Goal: Transaction & Acquisition: Obtain resource

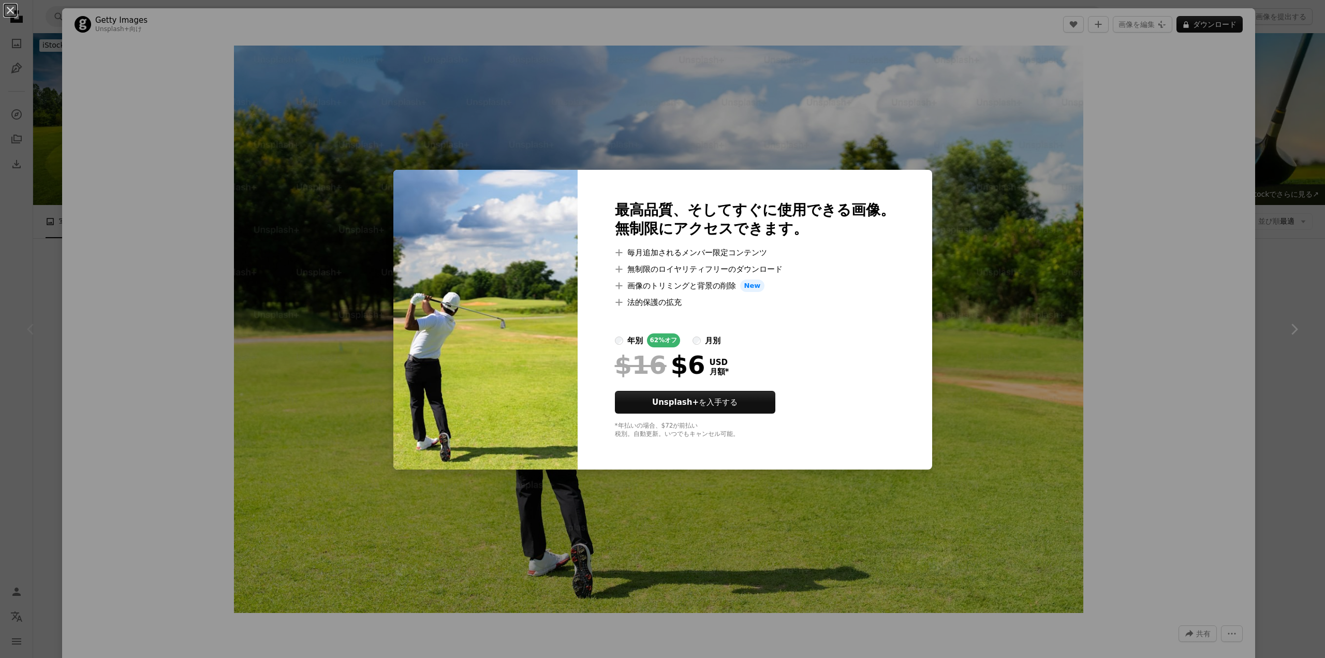
click at [714, 341] on label "月別" at bounding box center [707, 340] width 28 height 14
click at [643, 344] on div "年別" at bounding box center [635, 340] width 16 height 12
click at [1282, 185] on div "An X shape 最高品質、そしてすぐに使用できる画像。 無制限にアクセスできます。 A plus sign 毎月追加されるメンバー限定コンテンツ A p…" at bounding box center [662, 329] width 1325 height 658
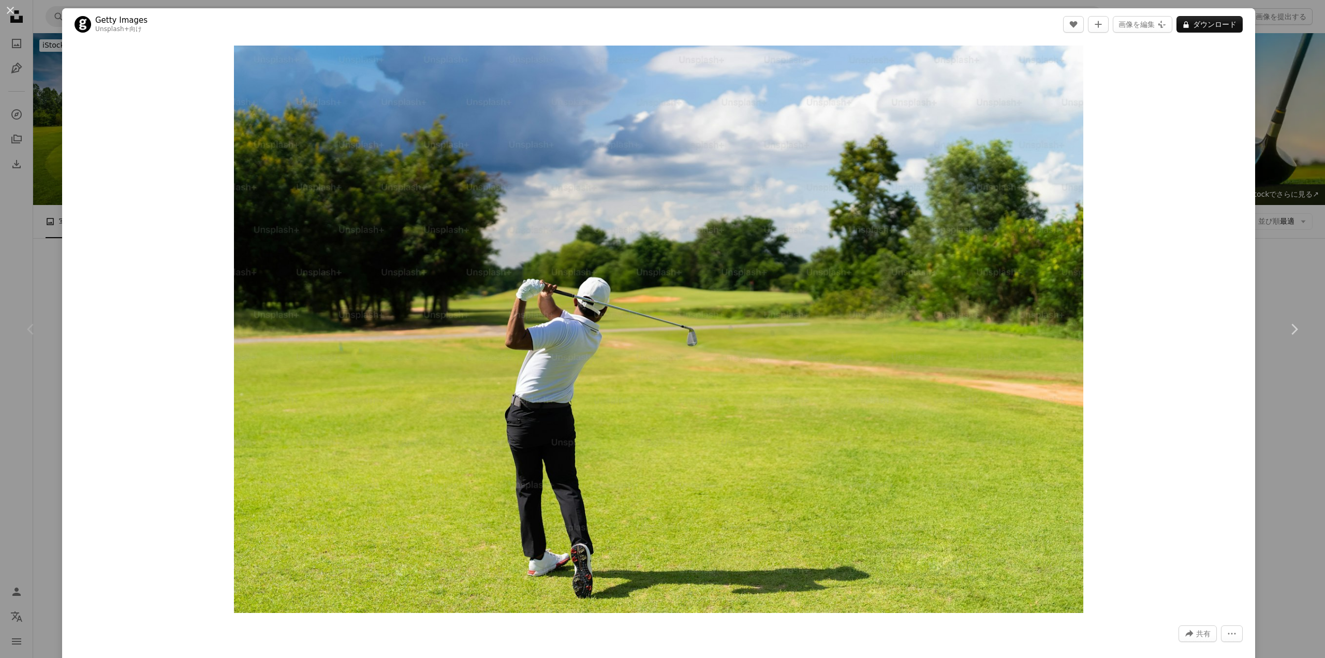
click at [1282, 185] on div "An X shape Chevron left Chevron right Getty Images Unsplash+ 向け A heart A plus …" at bounding box center [662, 329] width 1325 height 658
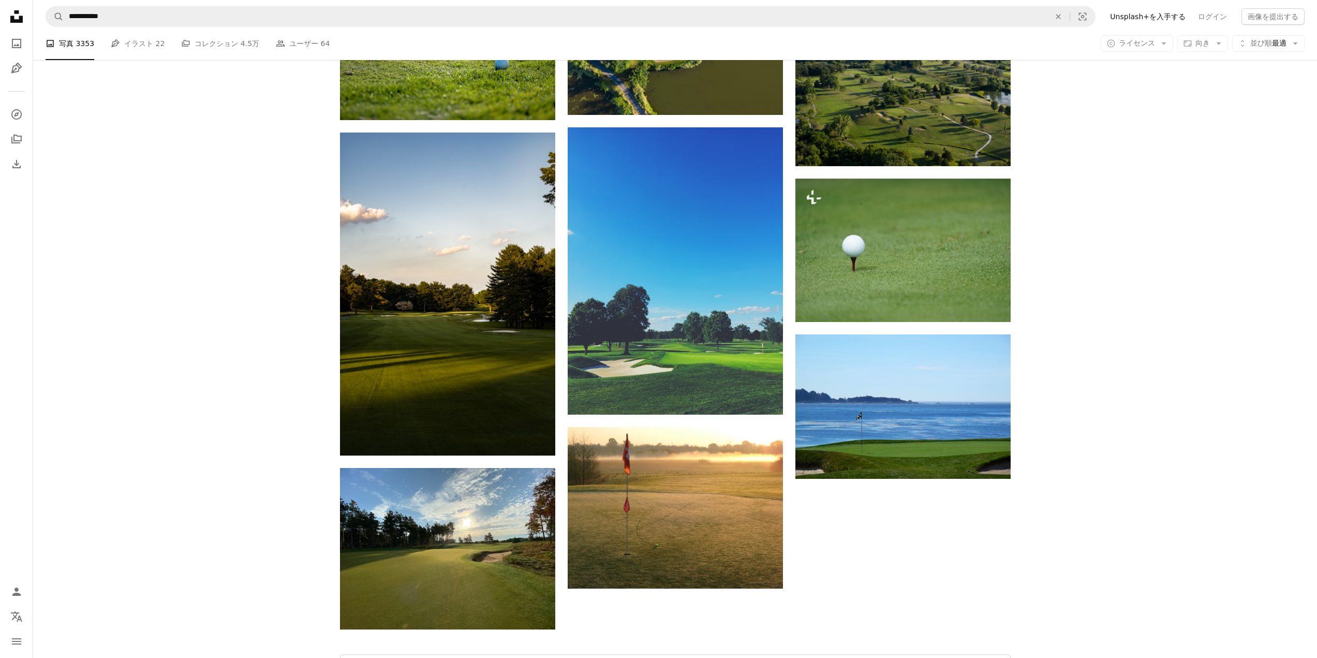
scroll to position [1144, 0]
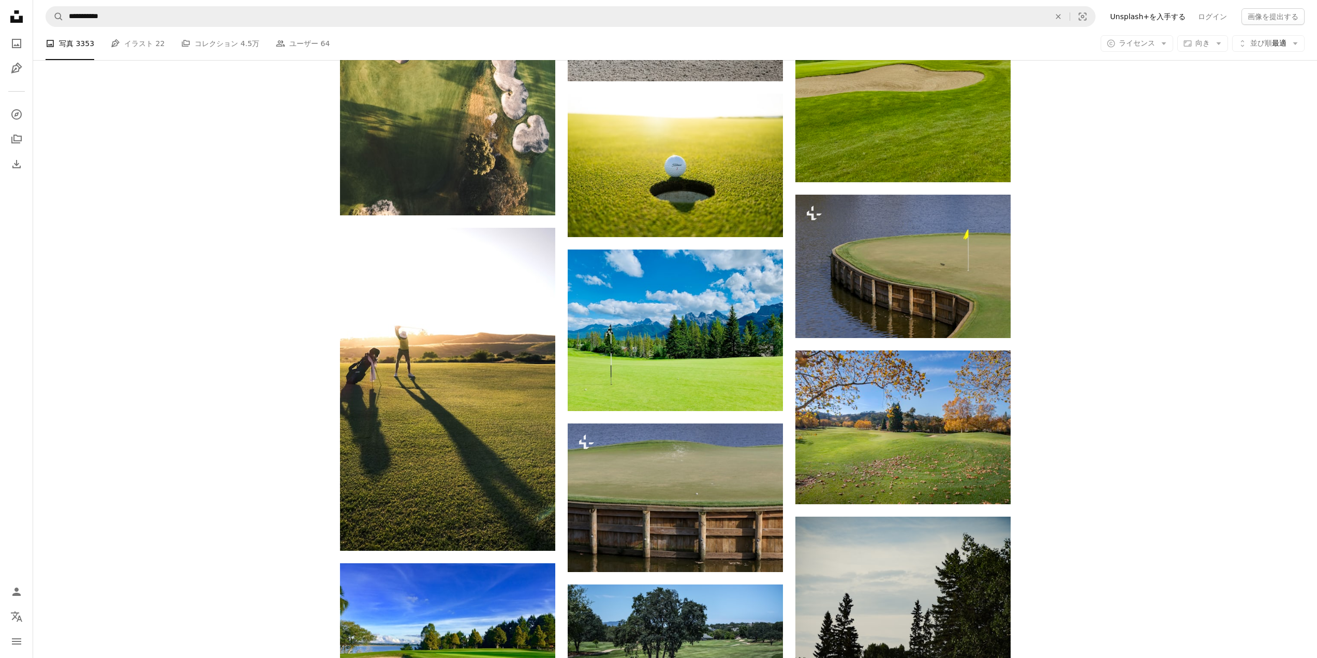
scroll to position [2904, 0]
